Goal: Information Seeking & Learning: Learn about a topic

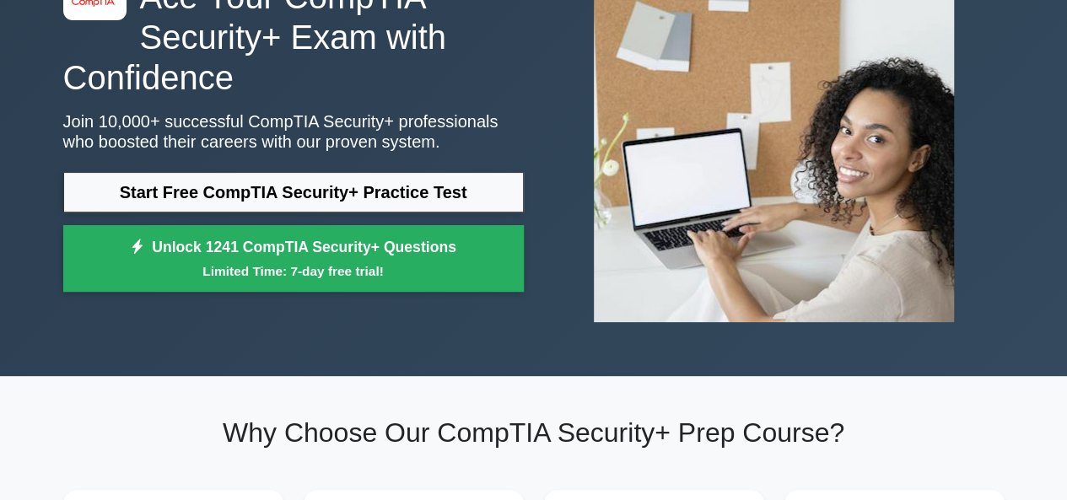
scroll to position [154, 0]
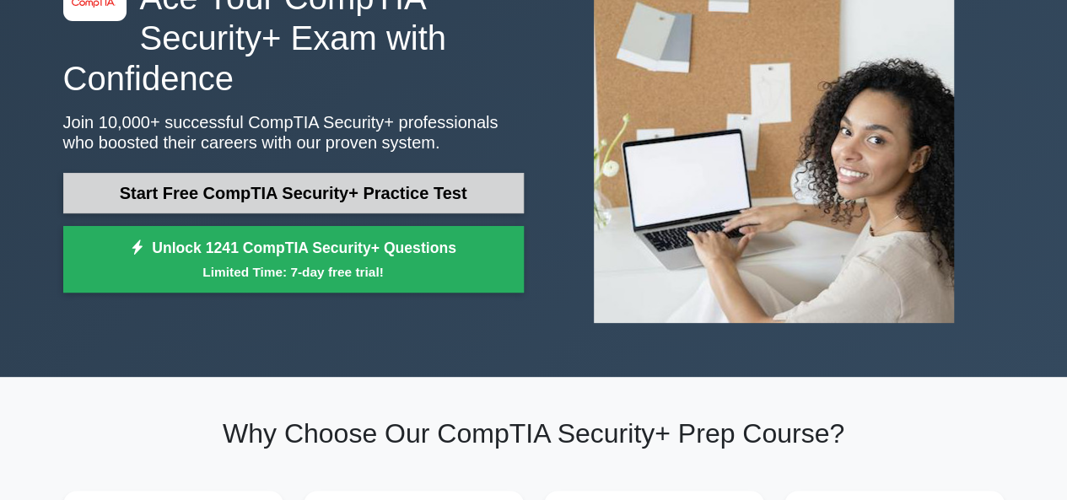
click at [273, 204] on link "Start Free CompTIA Security+ Practice Test" at bounding box center [293, 193] width 461 height 41
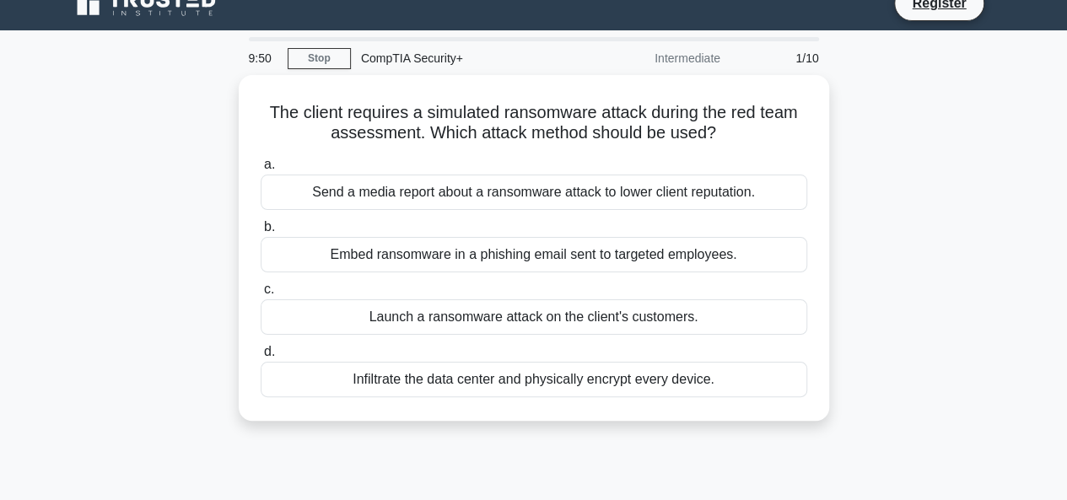
scroll to position [35, 0]
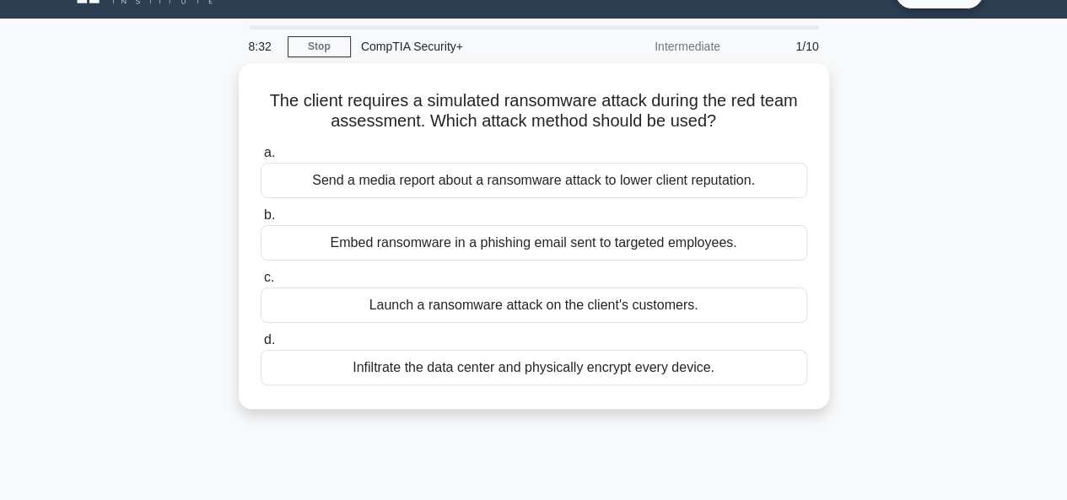
click at [364, 251] on div "Embed ransomware in a phishing email sent to targeted employees." at bounding box center [534, 242] width 547 height 35
click at [261, 221] on input "b. Embed ransomware in a phishing email sent to targeted employees." at bounding box center [261, 215] width 0 height 11
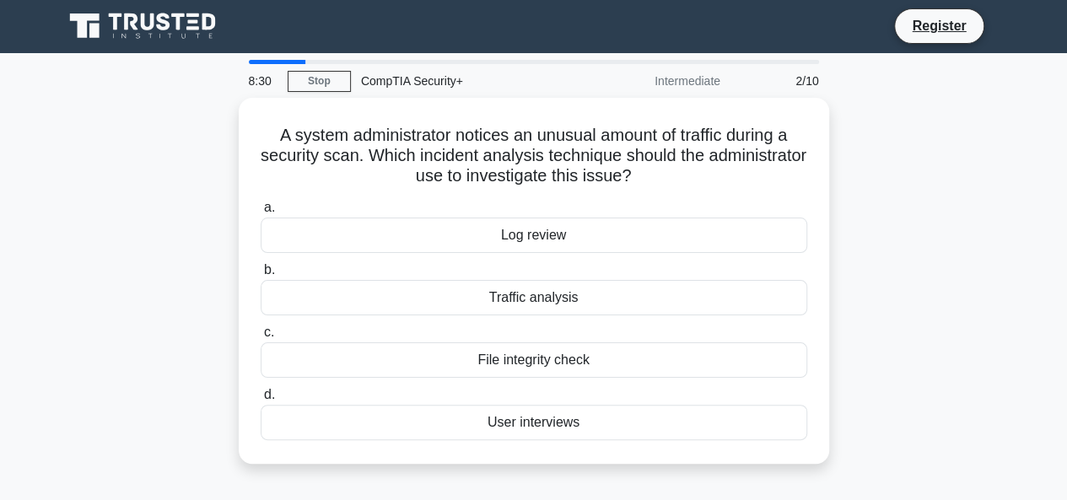
scroll to position [0, 0]
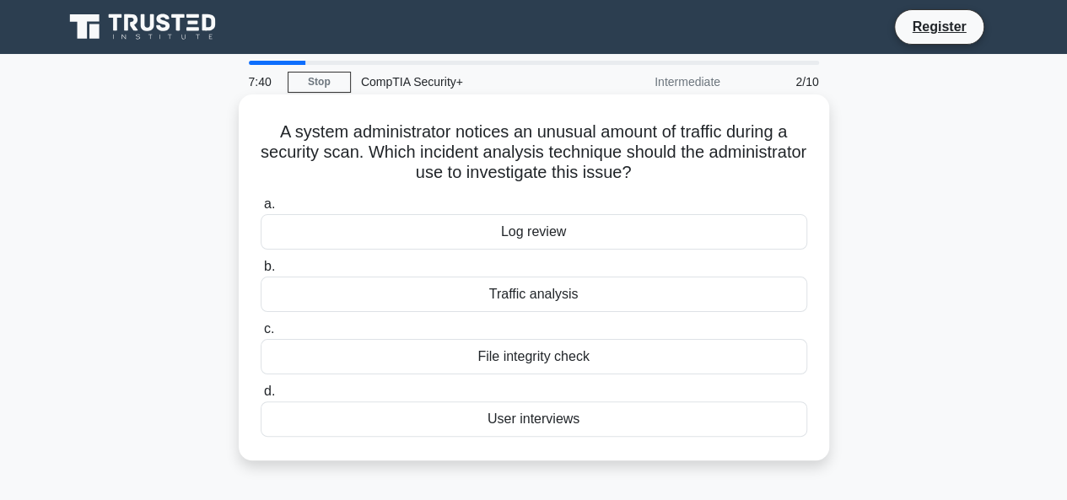
click at [590, 297] on div "Traffic analysis" at bounding box center [534, 294] width 547 height 35
click at [261, 273] on input "b. Traffic analysis" at bounding box center [261, 267] width 0 height 11
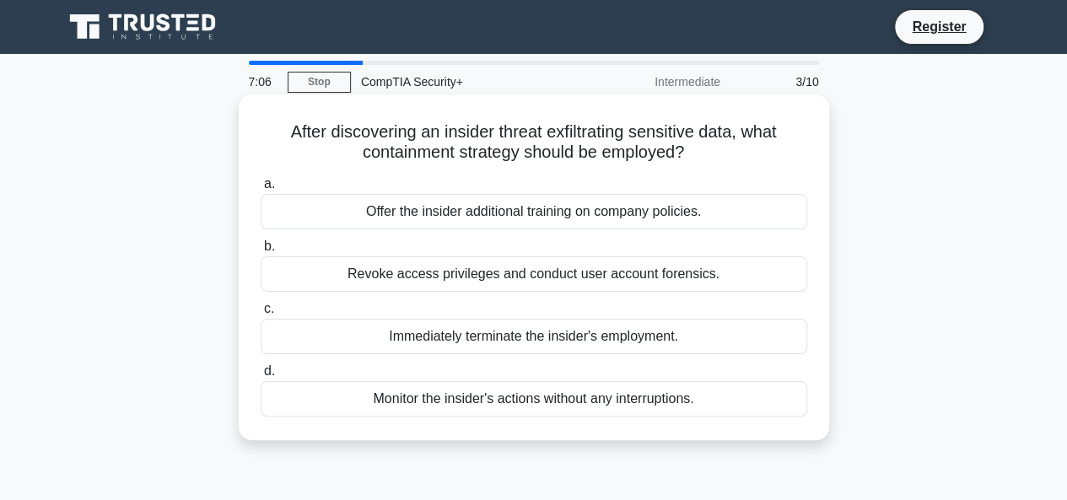
click at [594, 269] on div "Revoke access privileges and conduct user account forensics." at bounding box center [534, 274] width 547 height 35
click at [261, 252] on input "b. Revoke access privileges and conduct user account forensics." at bounding box center [261, 246] width 0 height 11
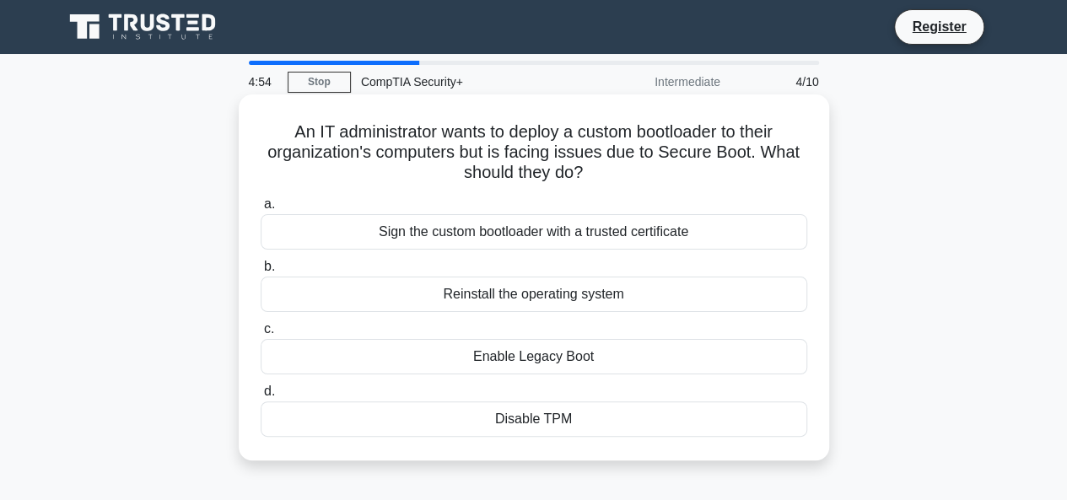
click at [581, 296] on div "Reinstall the operating system" at bounding box center [534, 294] width 547 height 35
click at [261, 273] on input "b. Reinstall the operating system" at bounding box center [261, 267] width 0 height 11
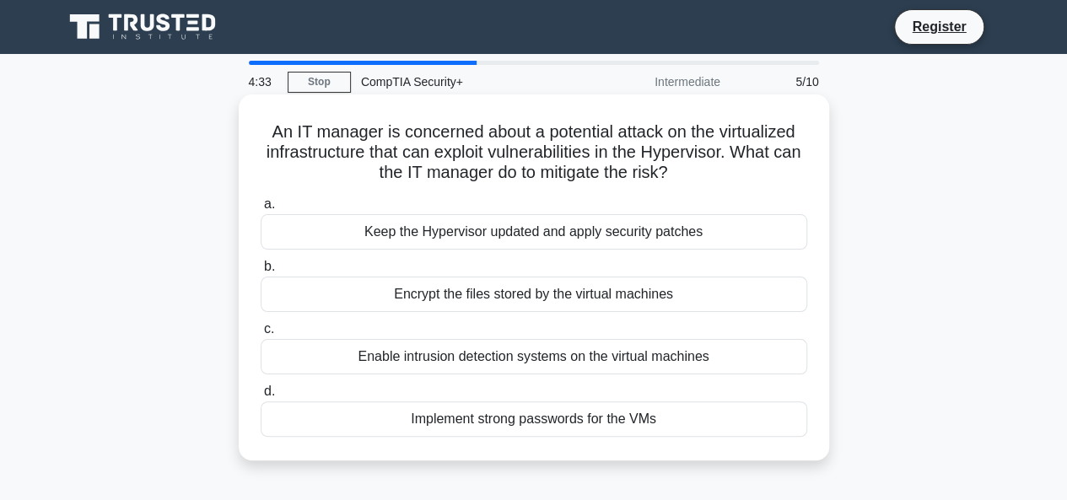
click at [700, 361] on div "Enable intrusion detection systems on the virtual machines" at bounding box center [534, 356] width 547 height 35
click at [261, 335] on input "c. Enable intrusion detection systems on the virtual machines" at bounding box center [261, 329] width 0 height 11
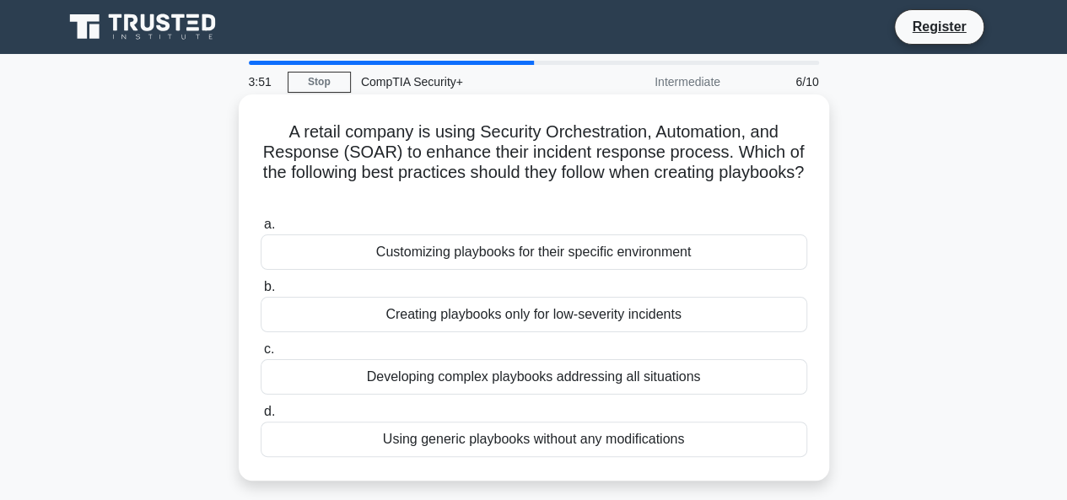
click at [653, 259] on div "Customizing playbooks for their specific environment" at bounding box center [534, 252] width 547 height 35
click at [261, 230] on input "a. Customizing playbooks for their specific environment" at bounding box center [261, 224] width 0 height 11
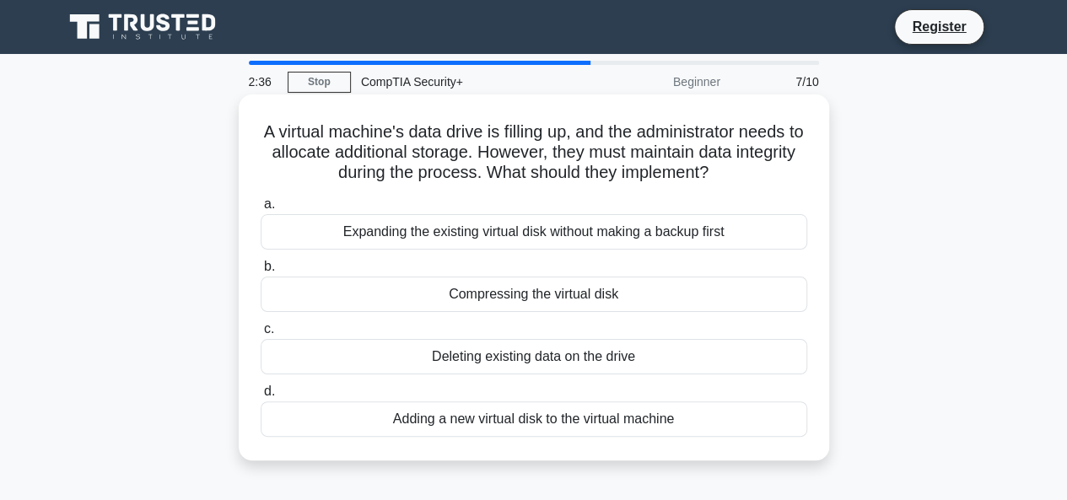
scroll to position [2, 0]
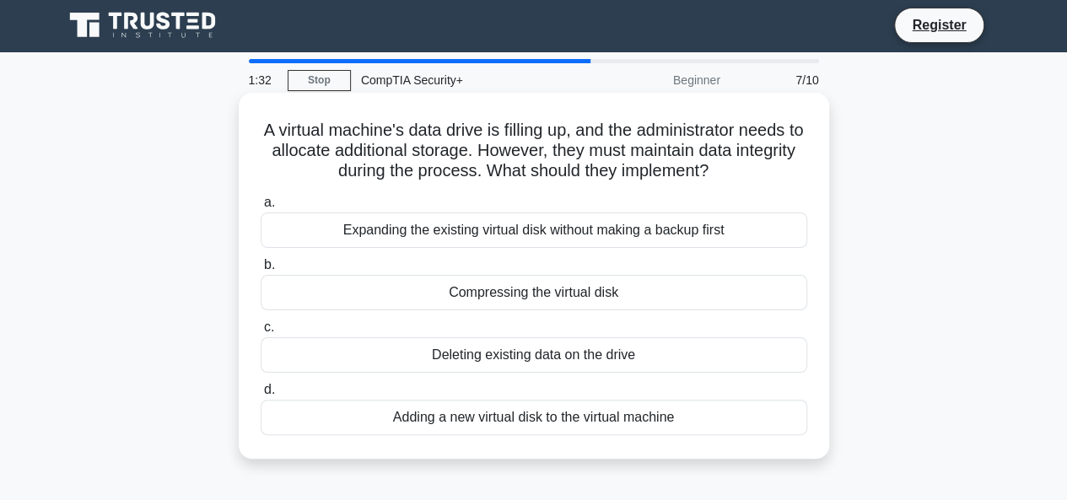
click at [518, 428] on div "Adding a new virtual disk to the virtual machine" at bounding box center [534, 417] width 547 height 35
click at [261, 396] on input "d. Adding a new virtual disk to the virtual machine" at bounding box center [261, 390] width 0 height 11
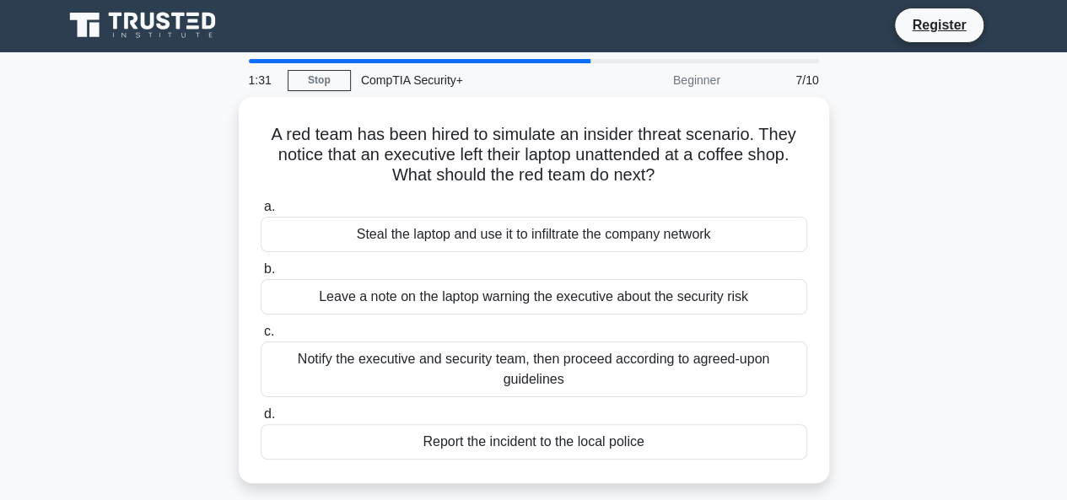
scroll to position [0, 0]
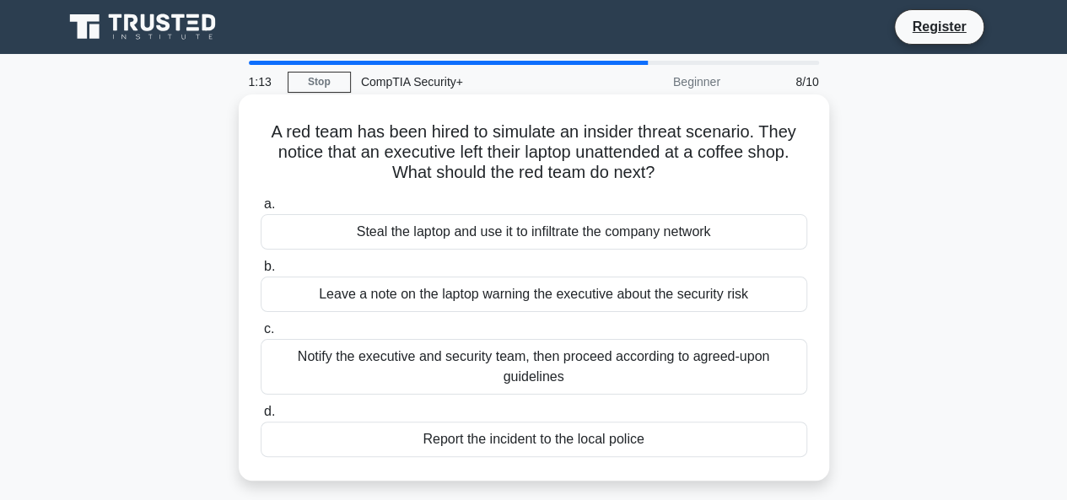
click at [585, 378] on div "Notify the executive and security team, then proceed according to agreed-upon g…" at bounding box center [534, 367] width 547 height 56
click at [261, 335] on input "c. Notify the executive and security team, then proceed according to agreed-upo…" at bounding box center [261, 329] width 0 height 11
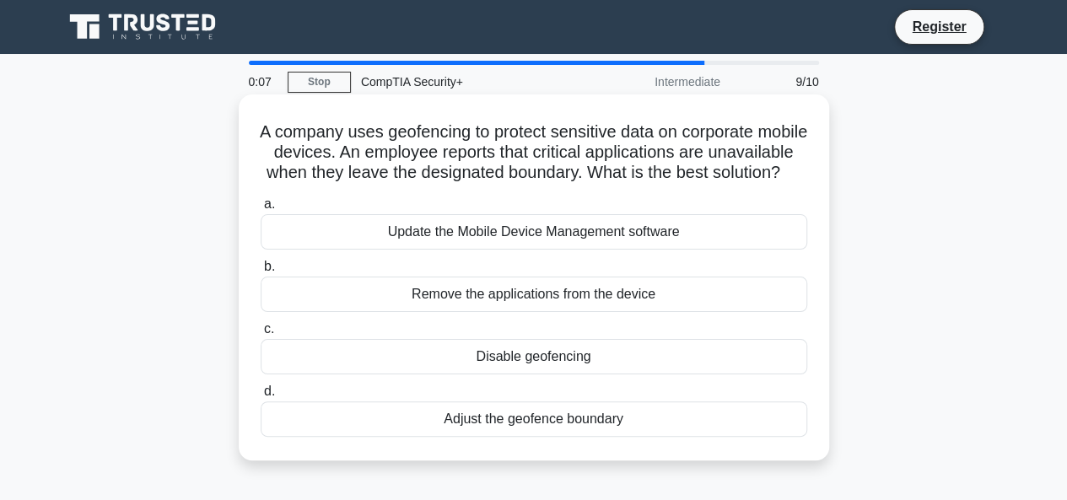
click at [508, 437] on div "Adjust the geofence boundary" at bounding box center [534, 419] width 547 height 35
click at [261, 397] on input "d. Adjust the geofence boundary" at bounding box center [261, 391] width 0 height 11
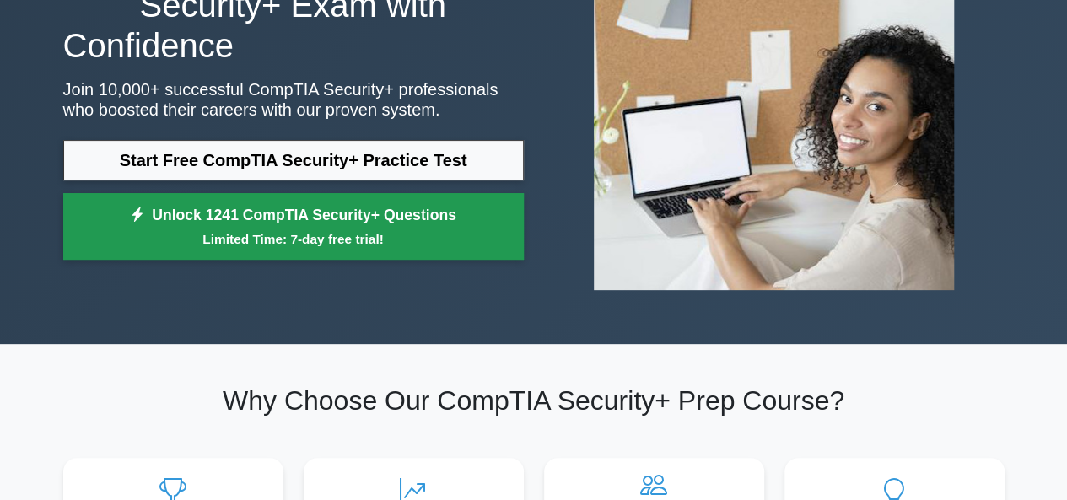
scroll to position [186, 0]
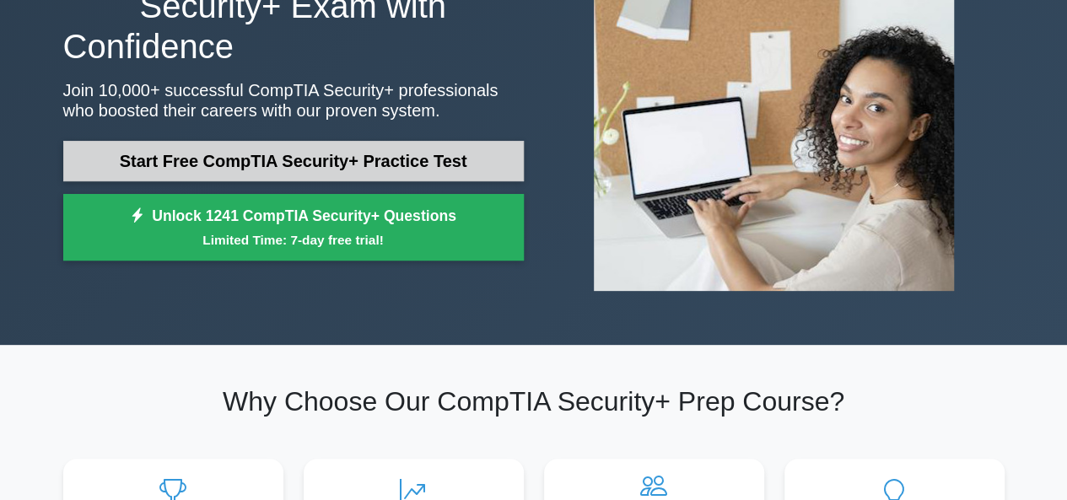
click at [311, 173] on link "Start Free CompTIA Security+ Practice Test" at bounding box center [293, 161] width 461 height 41
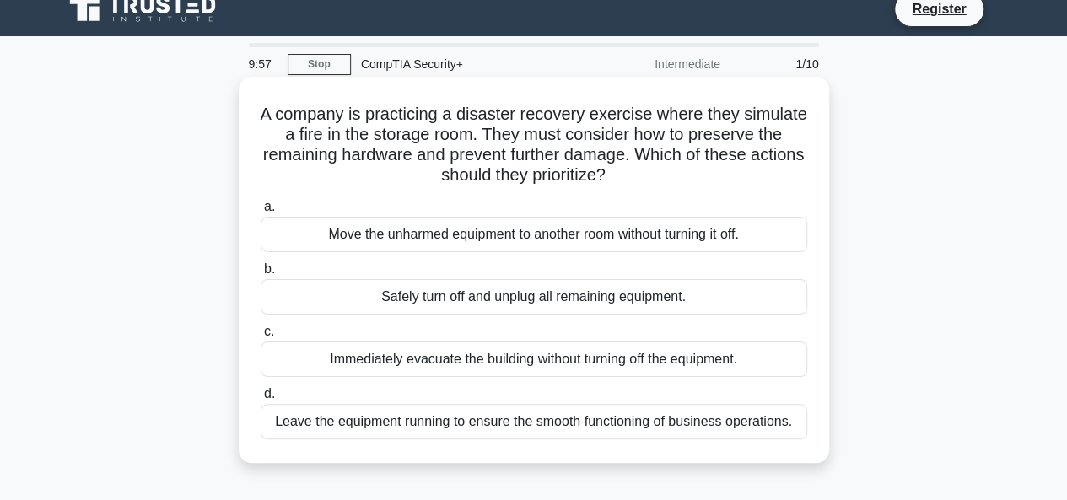
scroll to position [19, 0]
